Goal: Task Accomplishment & Management: Manage account settings

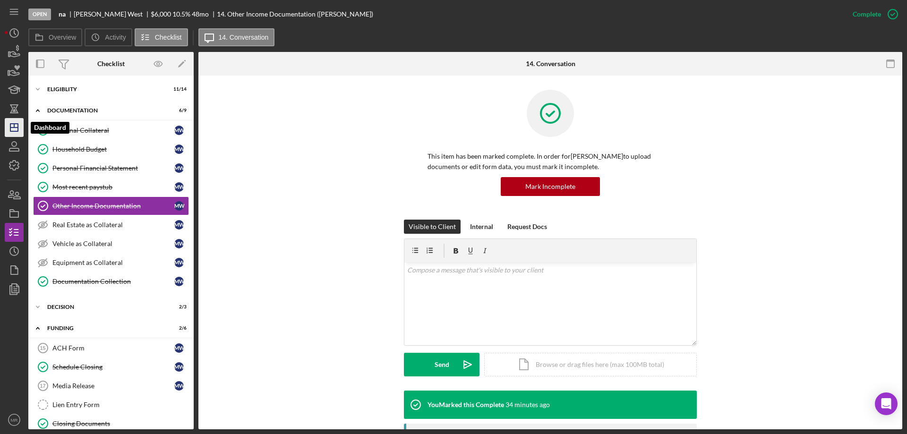
click at [16, 126] on icon "Icon/Dashboard" at bounding box center [14, 128] width 24 height 24
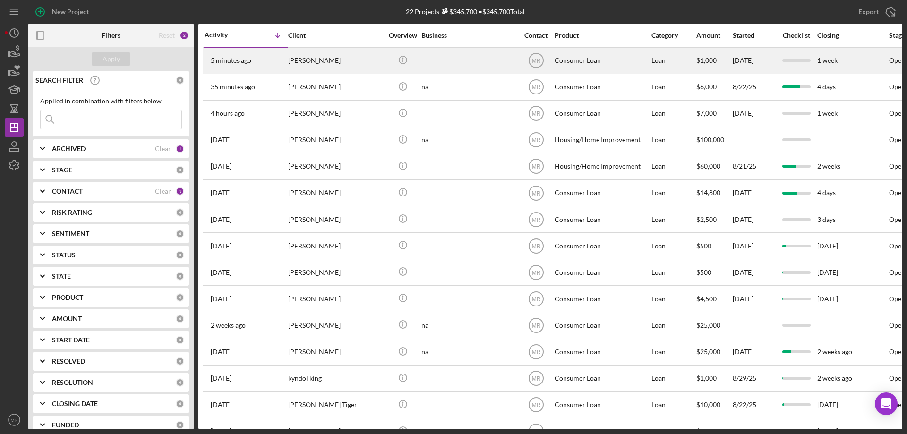
click at [480, 60] on div at bounding box center [468, 60] width 94 height 25
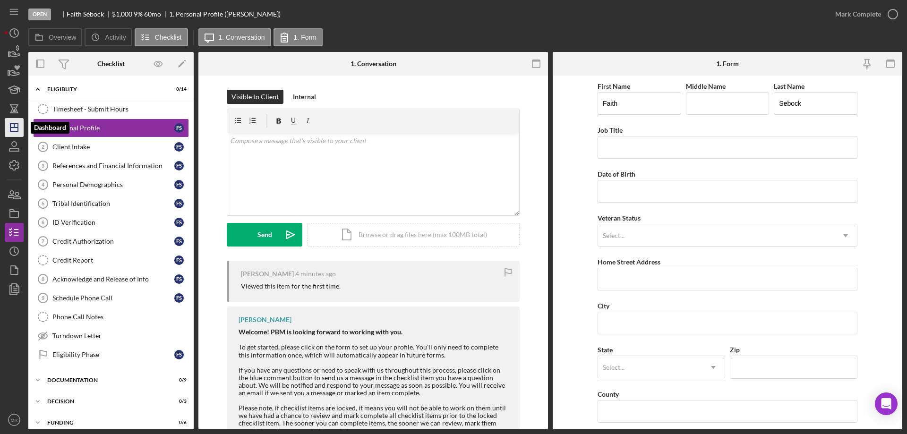
click at [11, 131] on polygon "button" at bounding box center [14, 128] width 8 height 8
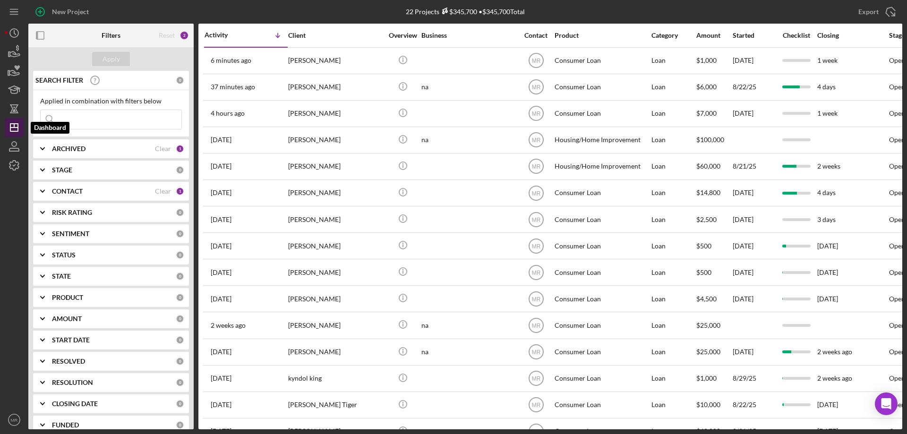
click at [11, 123] on icon "Icon/Dashboard" at bounding box center [14, 128] width 24 height 24
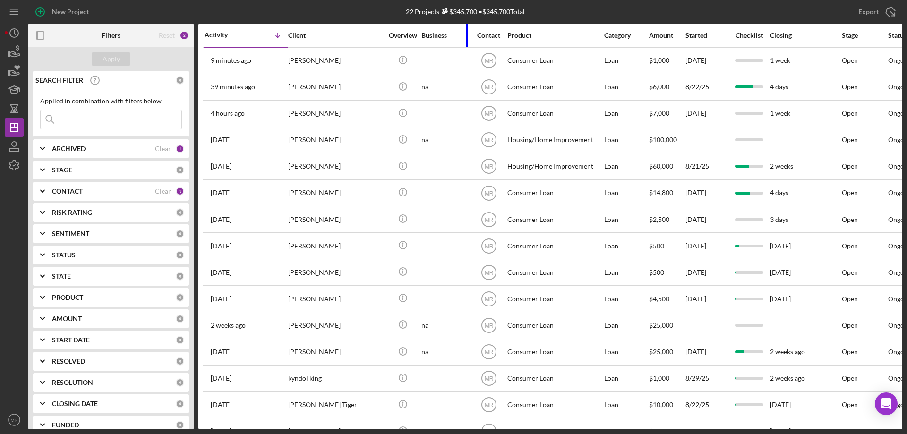
drag, startPoint x: 515, startPoint y: 35, endPoint x: 386, endPoint y: 29, distance: 129.2
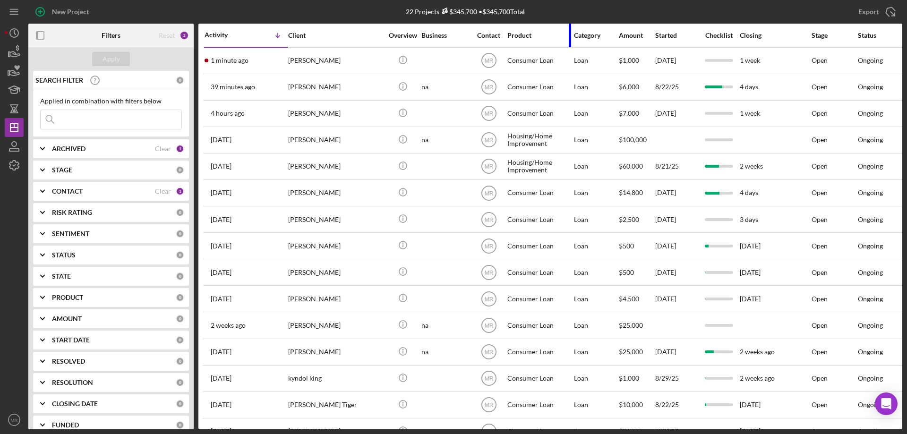
drag, startPoint x: 600, startPoint y: 34, endPoint x: 812, endPoint y: 29, distance: 211.7
drag, startPoint x: 514, startPoint y: 32, endPoint x: 160, endPoint y: 8, distance: 354.7
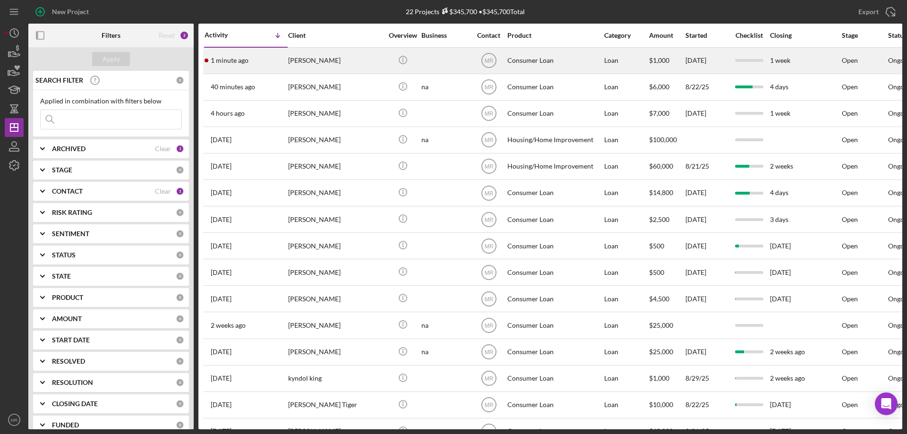
click at [359, 59] on div "[PERSON_NAME]" at bounding box center [335, 60] width 94 height 25
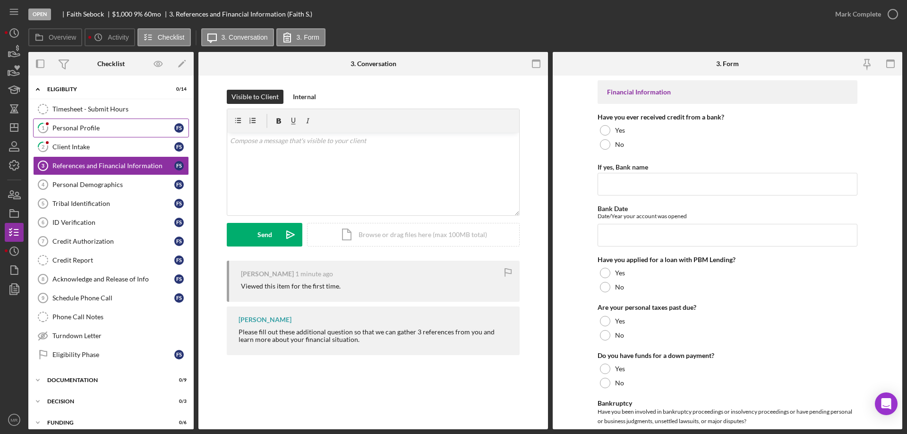
click at [73, 124] on div "Personal Profile" at bounding box center [113, 128] width 122 height 8
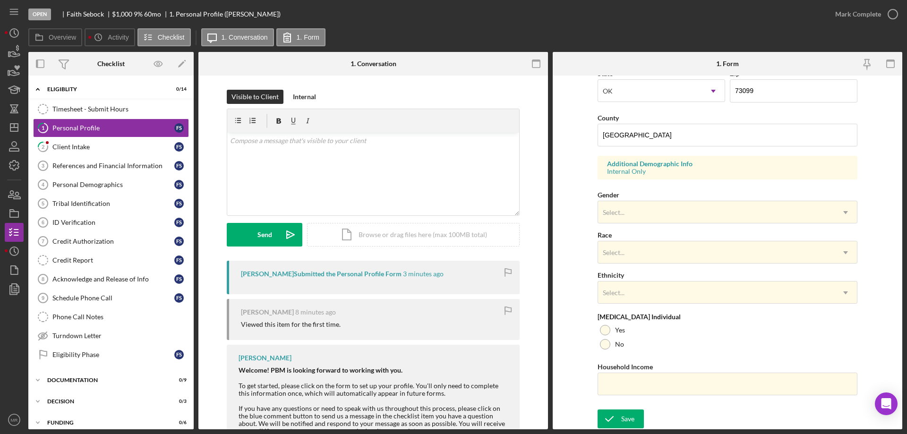
scroll to position [277, 0]
click at [72, 143] on div "Client Intake" at bounding box center [113, 147] width 122 height 8
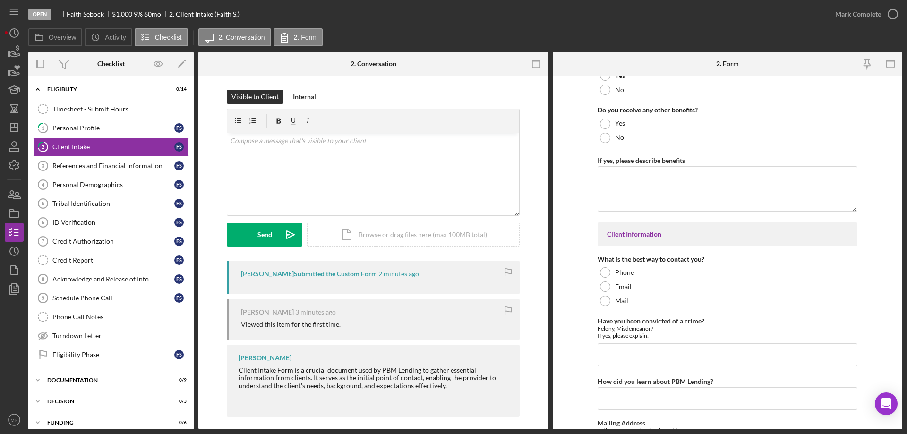
scroll to position [1276, 0]
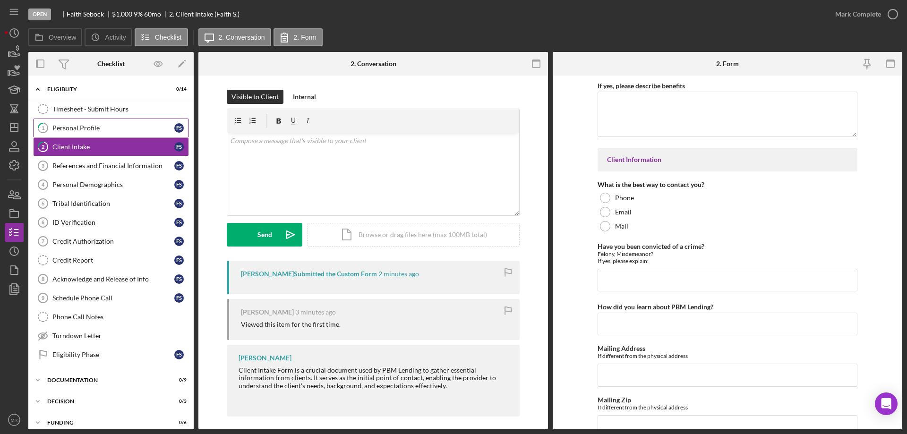
click at [64, 126] on div "Personal Profile" at bounding box center [113, 128] width 122 height 8
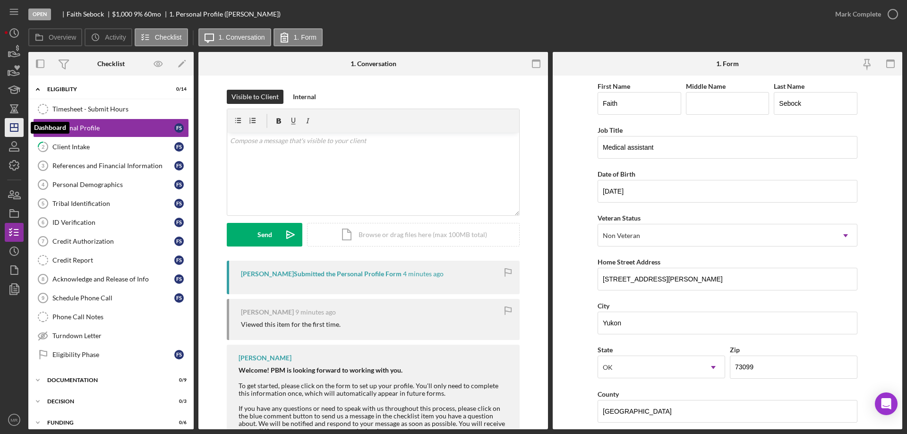
click at [14, 131] on icon "Icon/Dashboard" at bounding box center [14, 128] width 24 height 24
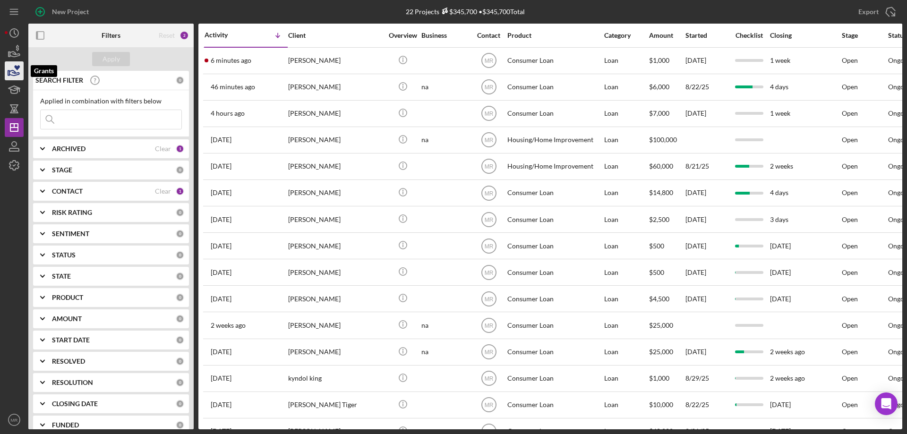
click at [12, 79] on icon "button" at bounding box center [14, 71] width 24 height 24
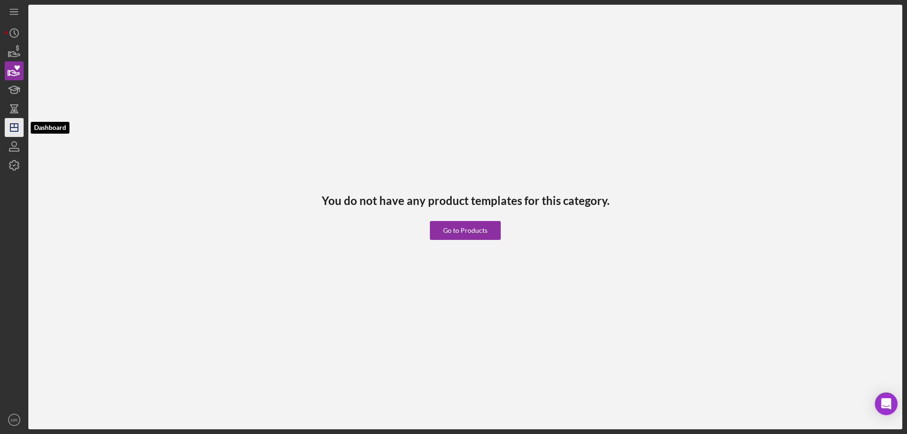
click at [13, 128] on line "button" at bounding box center [14, 128] width 8 height 0
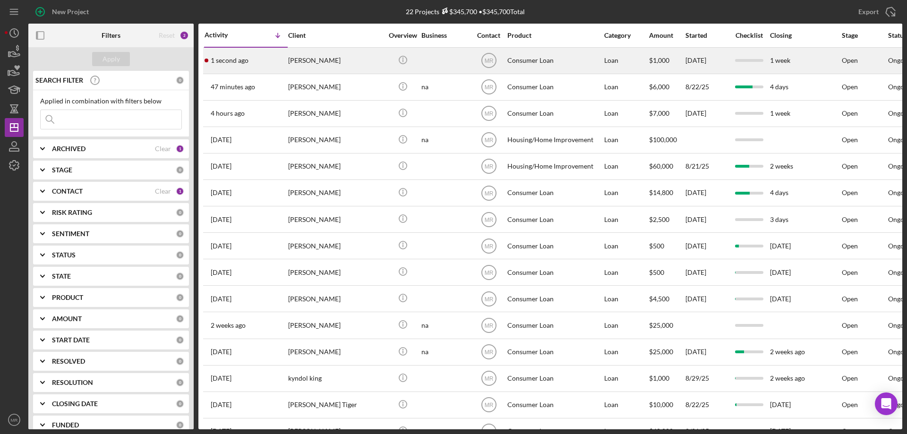
click at [382, 60] on div "[PERSON_NAME]" at bounding box center [335, 60] width 94 height 25
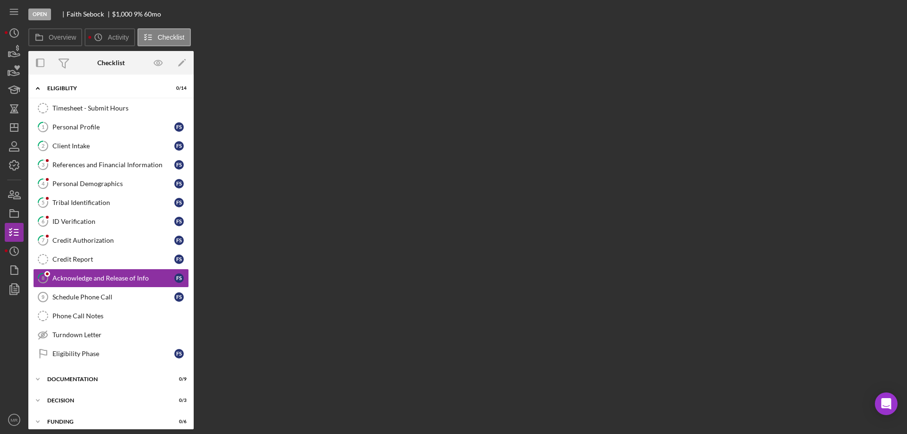
scroll to position [26, 0]
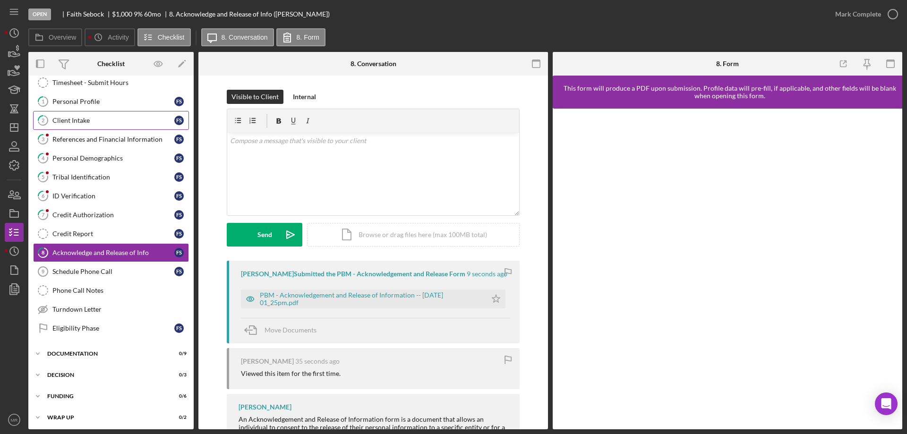
click at [79, 121] on div "Client Intake" at bounding box center [113, 121] width 122 height 8
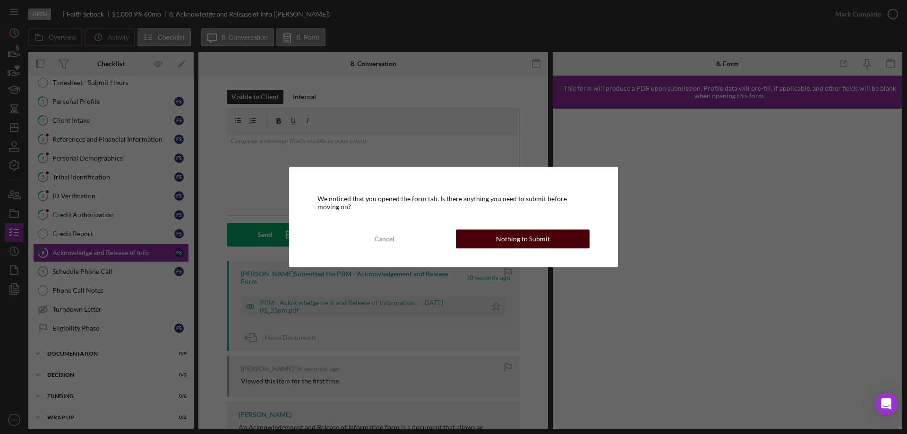
click at [555, 232] on button "Nothing to Submit" at bounding box center [523, 239] width 134 height 19
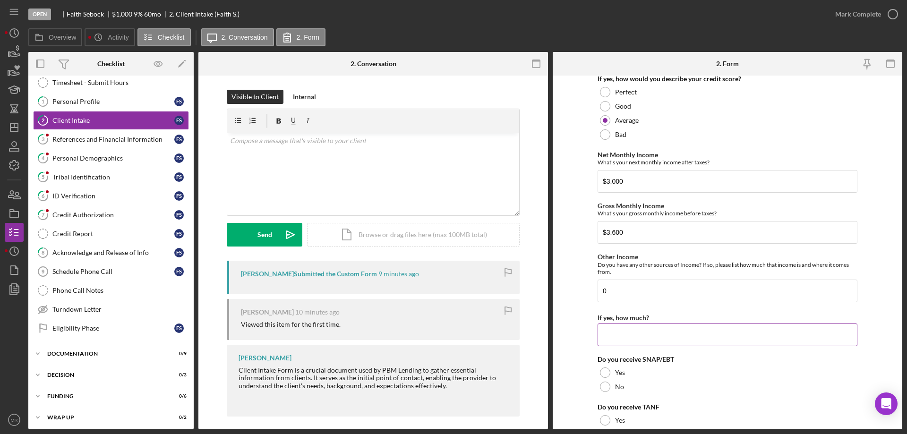
scroll to position [374, 0]
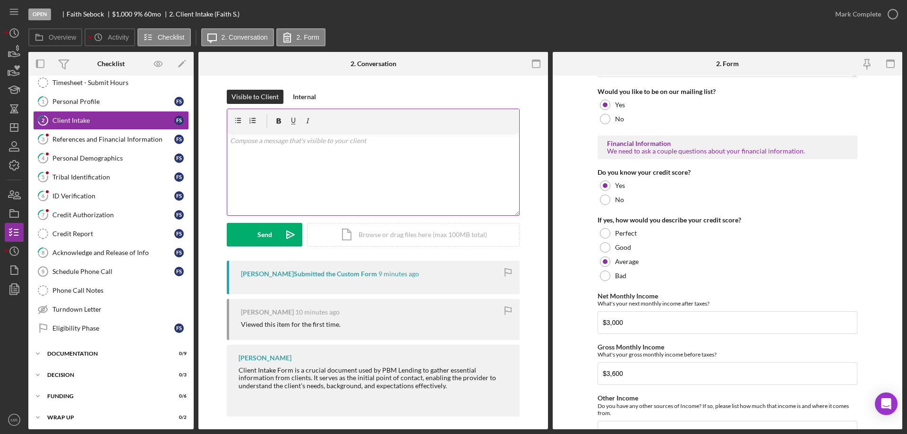
click at [322, 184] on div "v Color teal Color pink Remove color Add row above Add row below Add column bef…" at bounding box center [373, 174] width 292 height 83
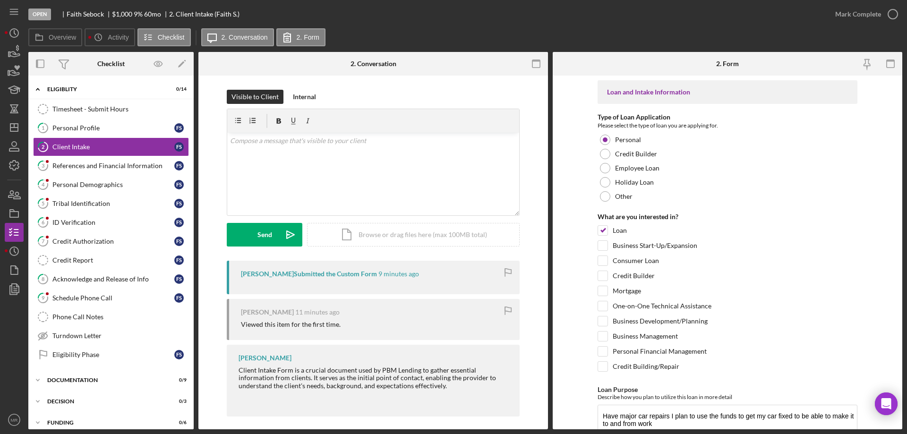
click at [374, 71] on div "2. Conversation" at bounding box center [374, 64] width 46 height 24
click at [372, 84] on div "Visible to Client Internal v Color teal Color pink Remove color Add row above A…" at bounding box center [373, 256] width 350 height 360
